Goal: Find specific page/section: Find specific page/section

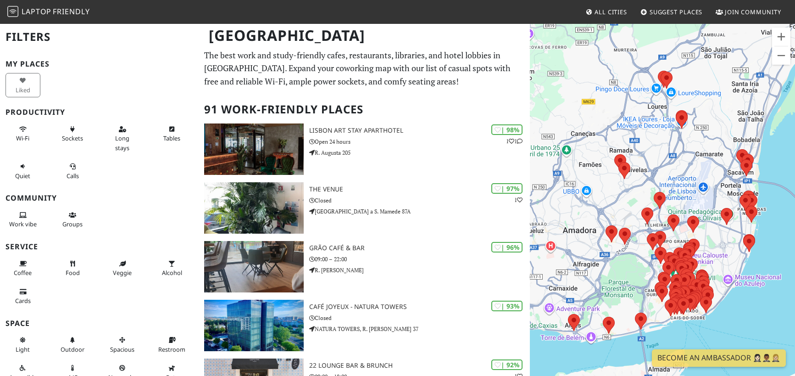
click at [602, 18] on link "All Cities" at bounding box center [606, 12] width 49 height 17
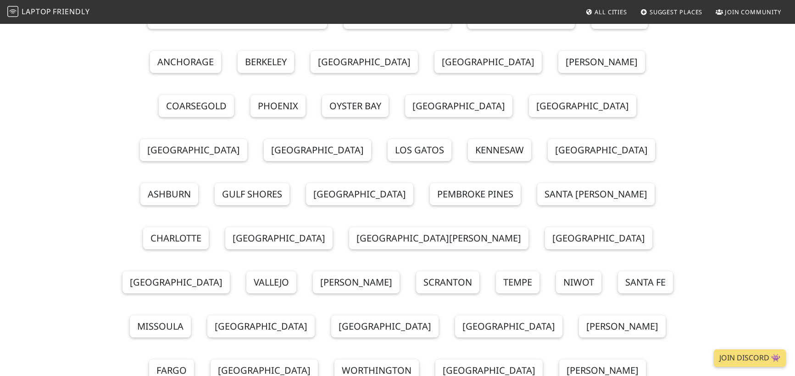
scroll to position [5, 0]
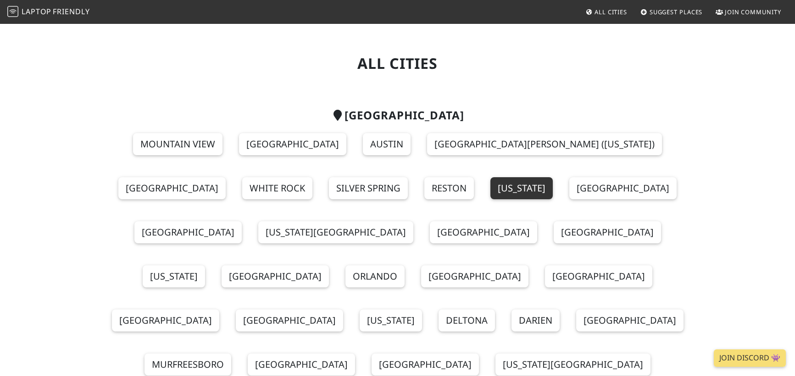
click at [490, 187] on link "New York" at bounding box center [521, 188] width 62 height 22
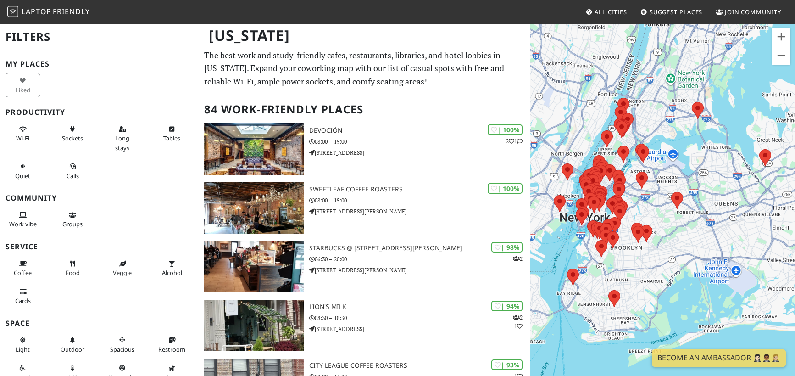
click at [572, 261] on div at bounding box center [662, 211] width 265 height 376
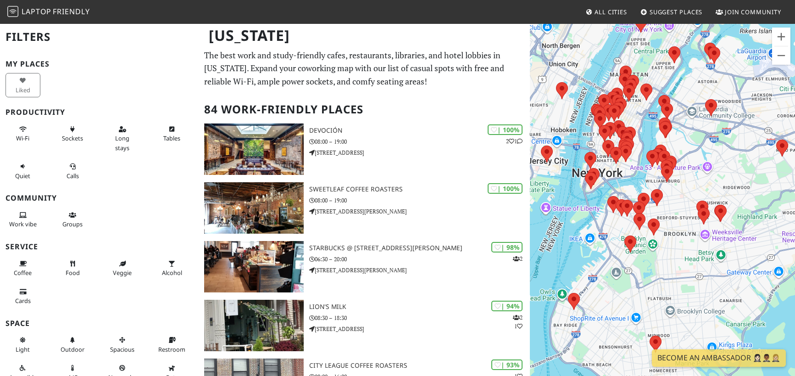
click at [572, 261] on div at bounding box center [662, 211] width 265 height 376
click at [594, 237] on div at bounding box center [662, 211] width 265 height 376
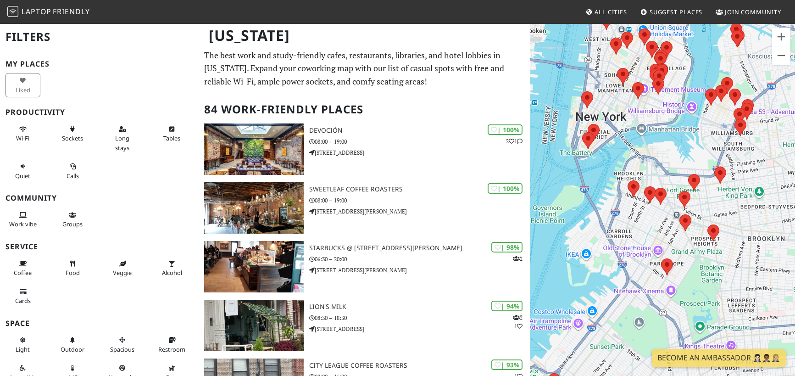
drag, startPoint x: 615, startPoint y: 97, endPoint x: 614, endPoint y: 210, distance: 112.8
click at [614, 209] on div at bounding box center [662, 211] width 265 height 376
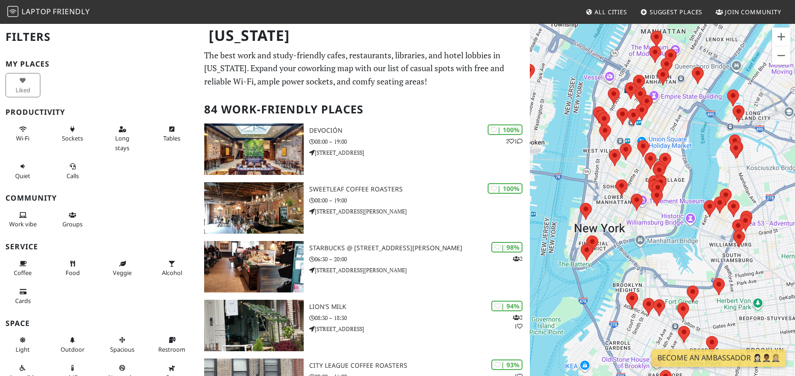
click at [614, 210] on div at bounding box center [662, 211] width 265 height 376
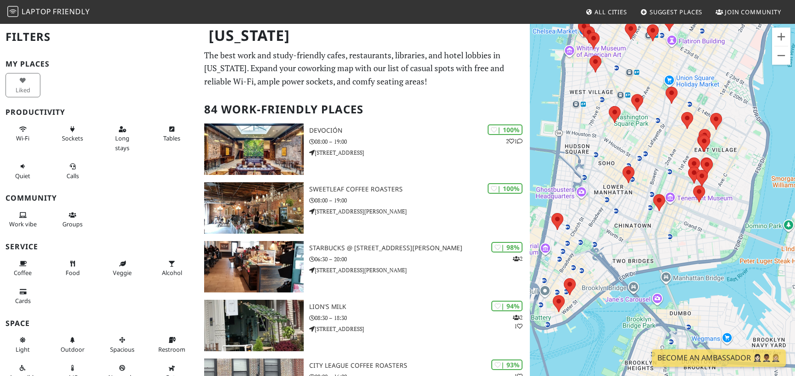
click at [613, 159] on div at bounding box center [662, 211] width 265 height 376
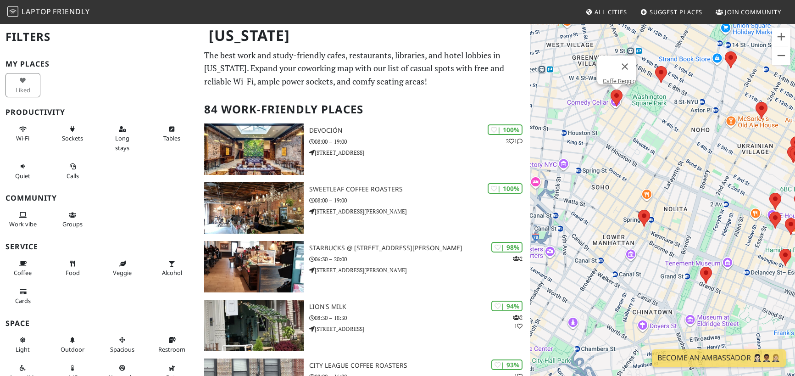
click at [611, 89] on area at bounding box center [611, 89] width 0 height 0
click at [618, 78] on link "Caffe Reggio" at bounding box center [619, 81] width 33 height 7
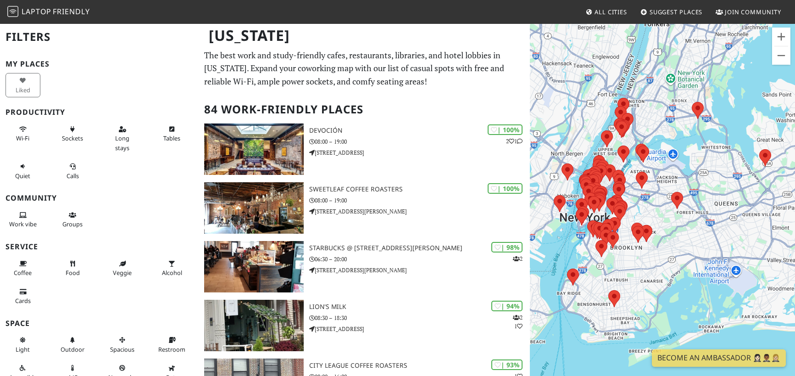
click at [578, 252] on div at bounding box center [662, 211] width 265 height 376
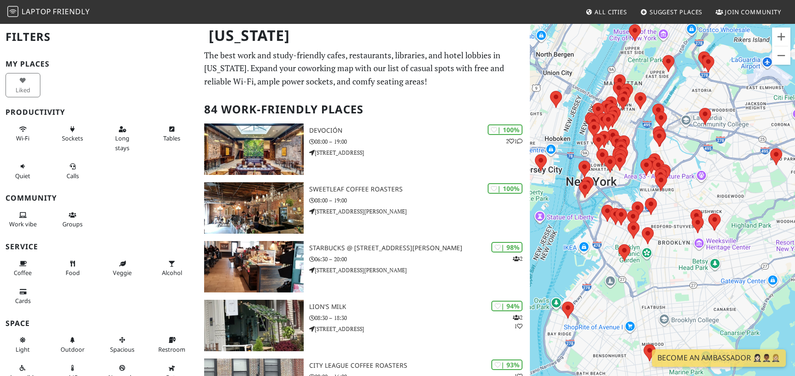
click at [588, 244] on div at bounding box center [662, 211] width 265 height 376
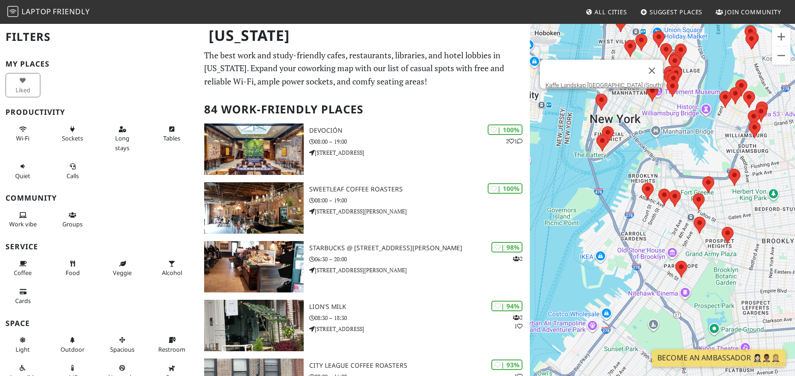
click at [595, 94] on area at bounding box center [595, 94] width 0 height 0
click at [604, 82] on link "Kaffe Landskap [GEOGRAPHIC_DATA] (South)" at bounding box center [603, 85] width 117 height 7
